Goal: Information Seeking & Learning: Learn about a topic

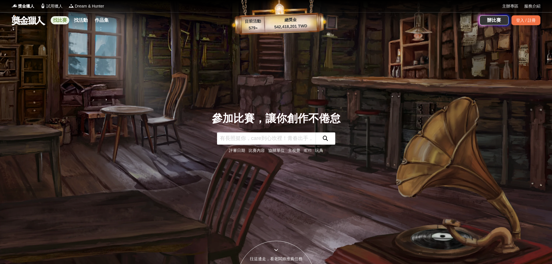
click at [55, 19] on link "找比賽" at bounding box center [60, 20] width 19 height 8
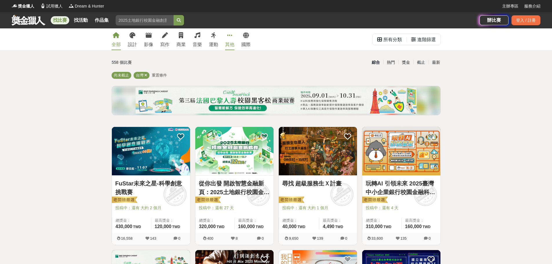
click at [231, 42] on div "其他" at bounding box center [229, 44] width 9 height 7
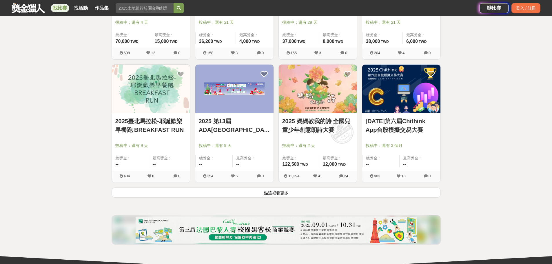
scroll to position [695, 0]
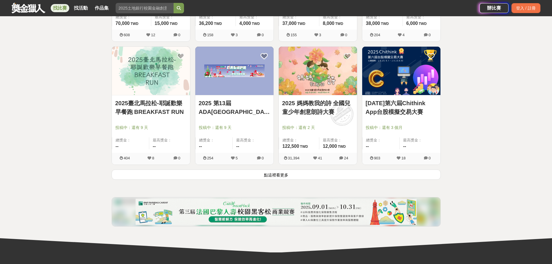
click at [278, 174] on button "點這裡看更多" at bounding box center [275, 174] width 329 height 10
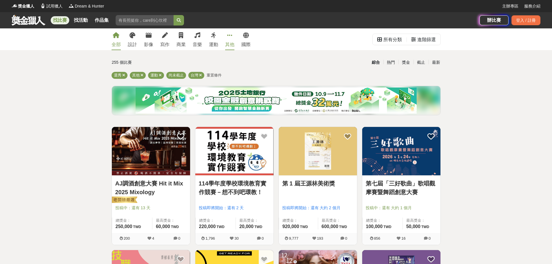
click at [120, 39] on link "全部" at bounding box center [115, 39] width 9 height 22
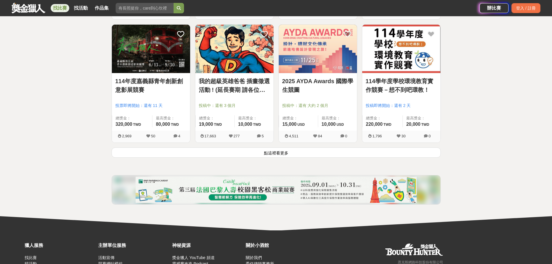
scroll to position [695, 0]
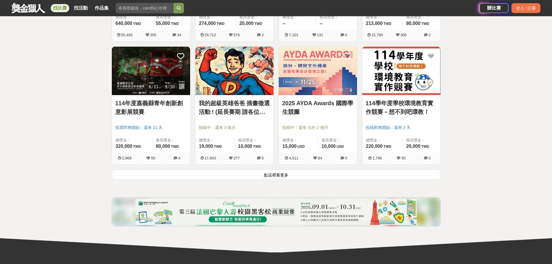
click at [262, 175] on button "點這裡看更多" at bounding box center [275, 174] width 329 height 10
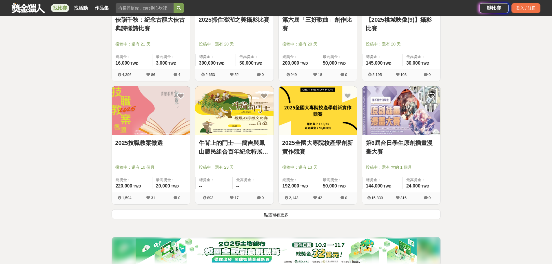
scroll to position [1390, 0]
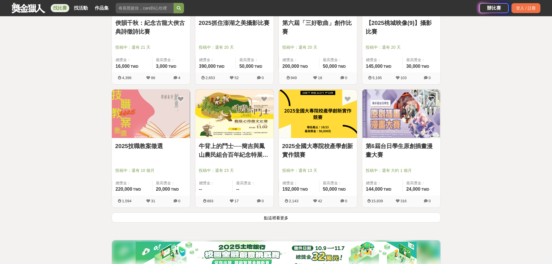
click at [287, 217] on button "點這裡看更多" at bounding box center [275, 217] width 329 height 10
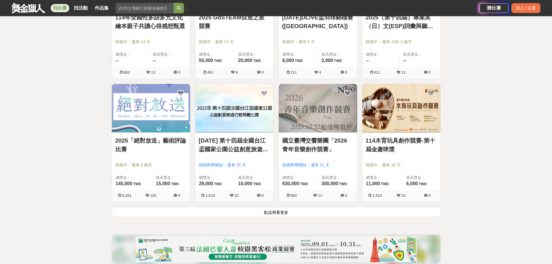
scroll to position [2143, 0]
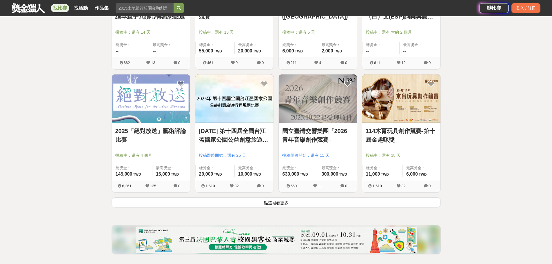
click at [247, 205] on button "點這裡看更多" at bounding box center [275, 202] width 329 height 10
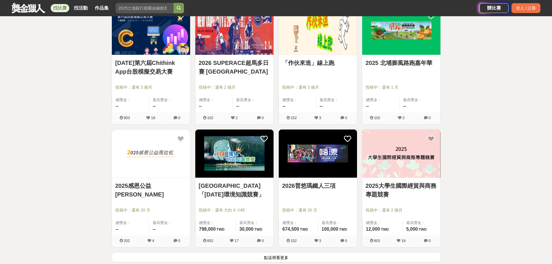
scroll to position [2867, 0]
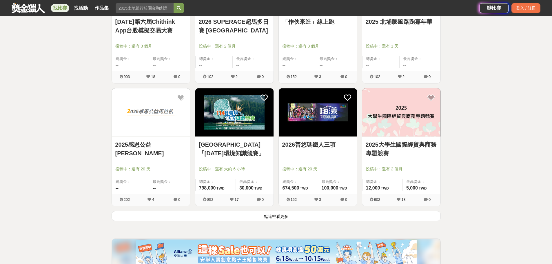
click at [312, 219] on button "點這裡看更多" at bounding box center [275, 216] width 329 height 10
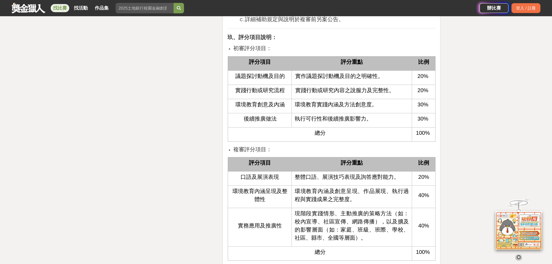
scroll to position [1245, 0]
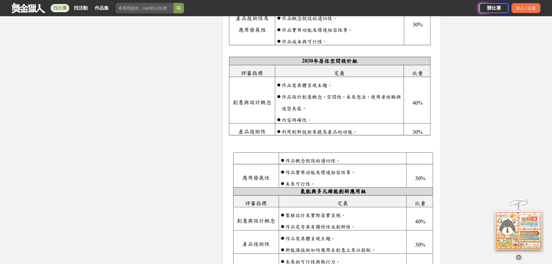
scroll to position [1361, 0]
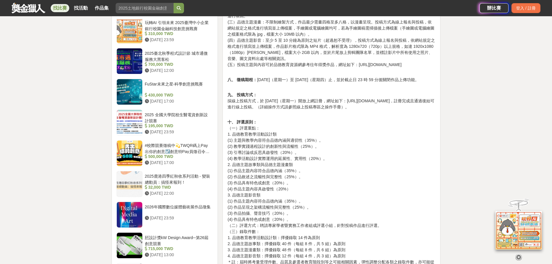
scroll to position [492, 0]
drag, startPoint x: 359, startPoint y: 65, endPoint x: 429, endPoint y: 65, distance: 69.8
click at [429, 65] on p "七、 徵選類型之說明： (一）品德教育教學活動設計：節數以 1-3 節為限，投稿方式為線上報名與投稿，依網站規定之格式進行填寫，若有相關附件檔案請一併上傳（檔…" at bounding box center [331, 22] width 208 height 91
drag, startPoint x: 228, startPoint y: 113, endPoint x: 349, endPoint y: 115, distance: 121.0
click at [349, 111] on p "九、 投稿方式： 採線上投稿方式，於 114 年 9 月 15 日（星期一）開放上網註冊，網址如下：https://cis.ncu.edu.tw/NsaSys…" at bounding box center [331, 98] width 208 height 24
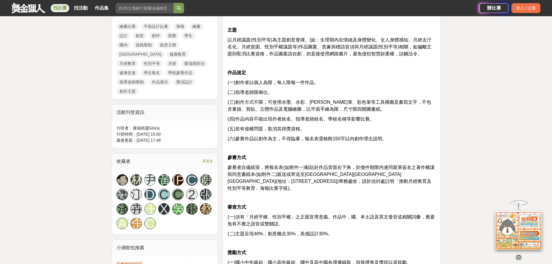
scroll to position [261, 0]
